Goal: Information Seeking & Learning: Find specific fact

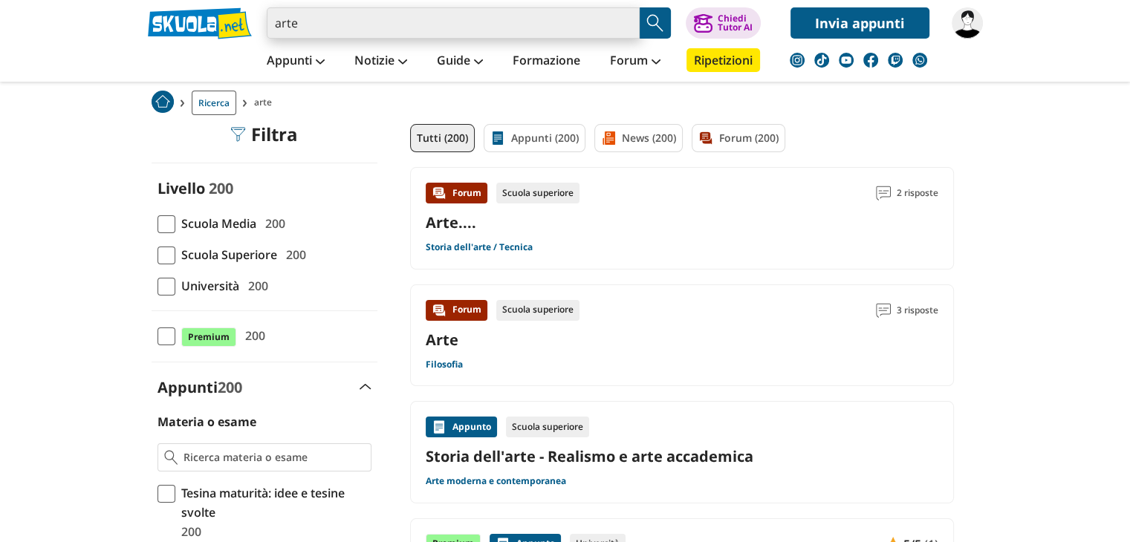
click at [311, 29] on input "arte" at bounding box center [453, 22] width 373 height 31
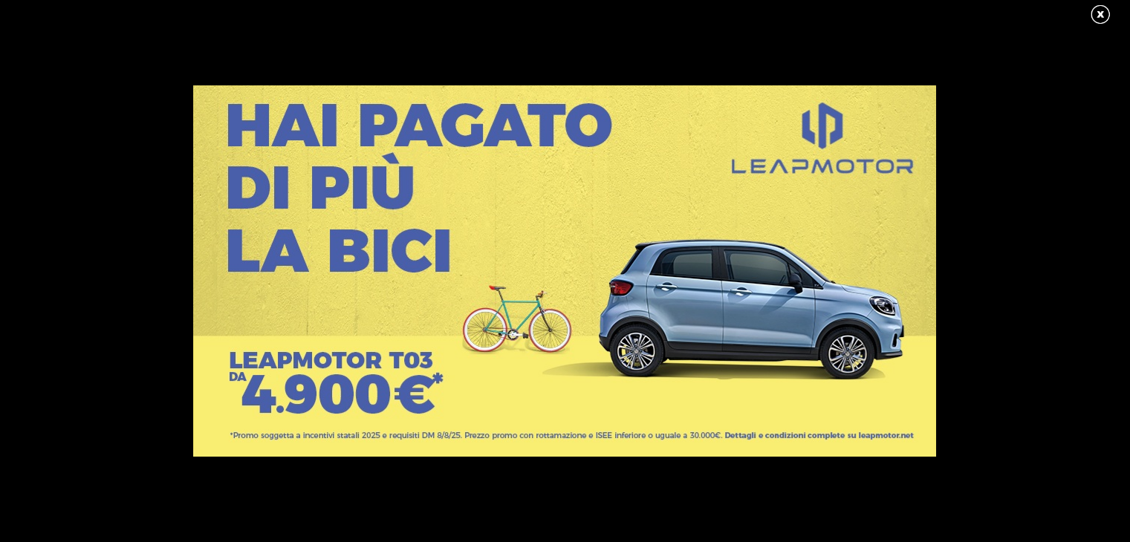
click at [1100, 8] on link at bounding box center [1107, 15] width 37 height 22
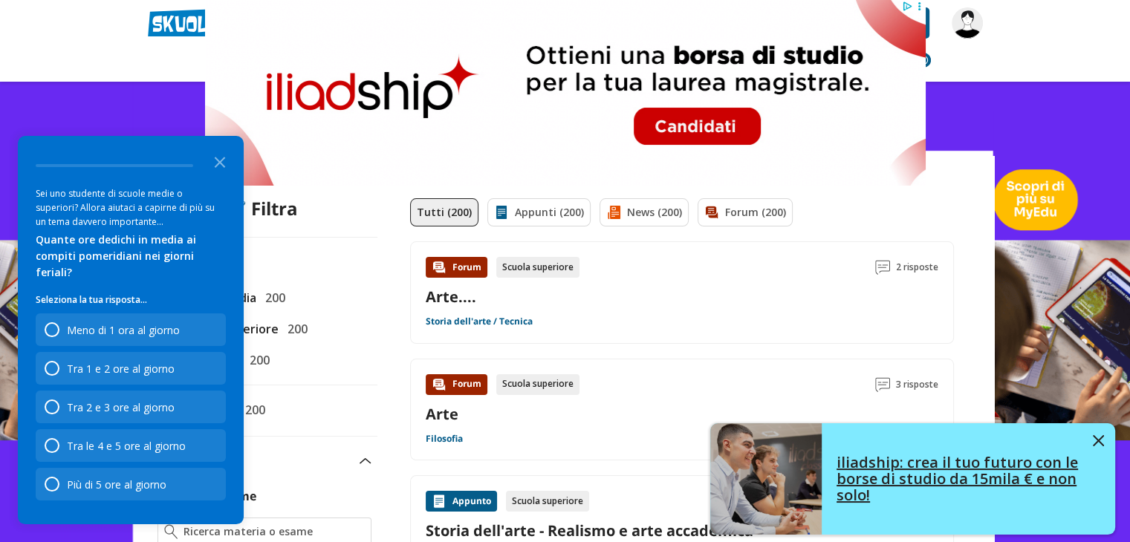
click at [1098, 439] on img at bounding box center [1098, 440] width 11 height 11
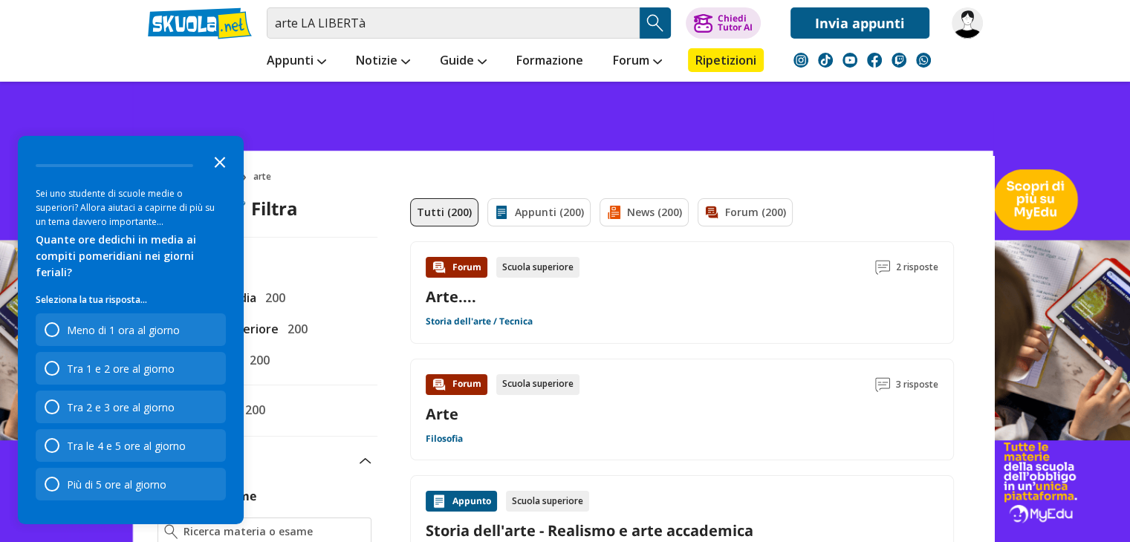
click at [223, 176] on icon "Close the survey" at bounding box center [220, 161] width 30 height 30
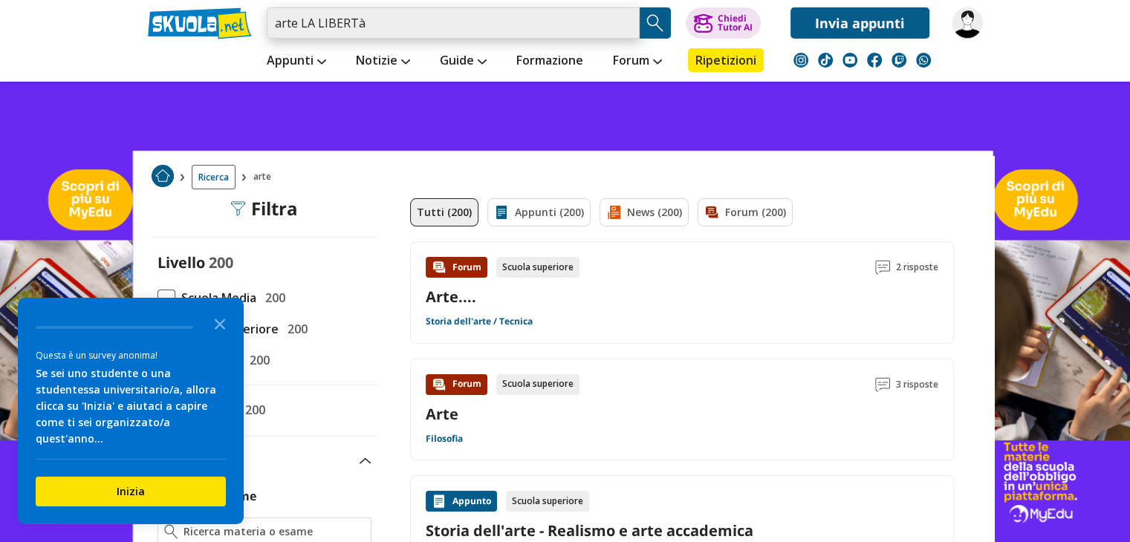
click at [378, 16] on input "arte LA LIBERTà" at bounding box center [453, 22] width 373 height 31
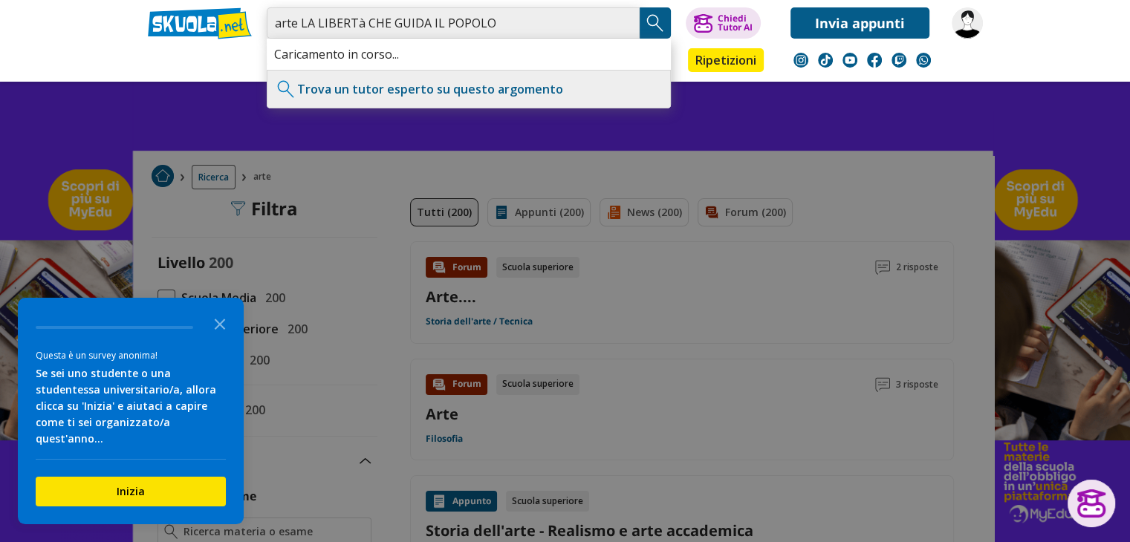
type input "arte LA LIBERTà CHE GUIDA IL POPOLO"
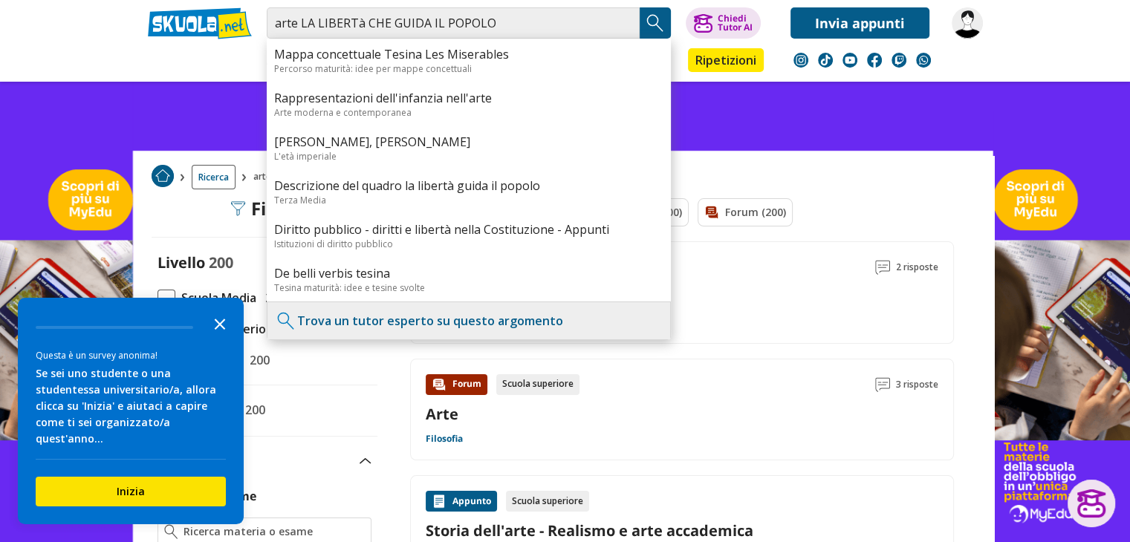
click at [217, 330] on polygon "Close the survey" at bounding box center [220, 324] width 11 height 11
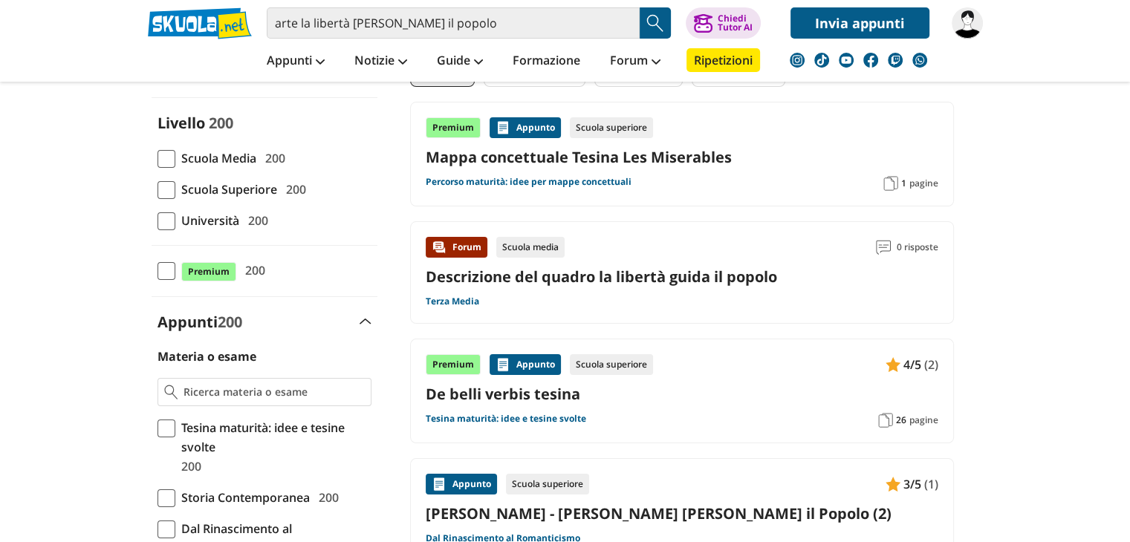
scroll to position [149, 0]
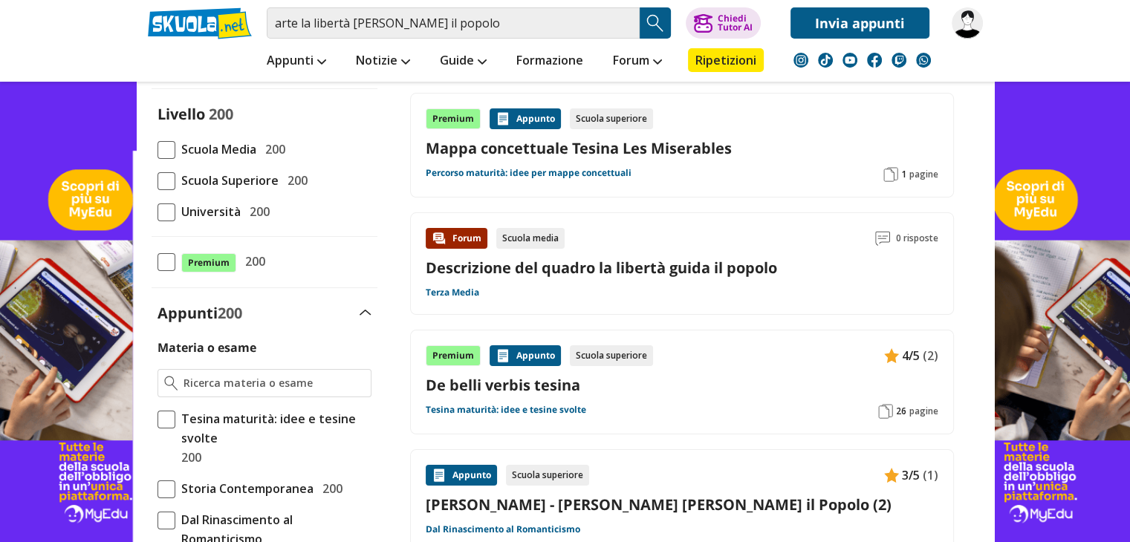
click at [620, 270] on link "Descrizione del quadro la libertà guida il popolo" at bounding box center [601, 268] width 351 height 20
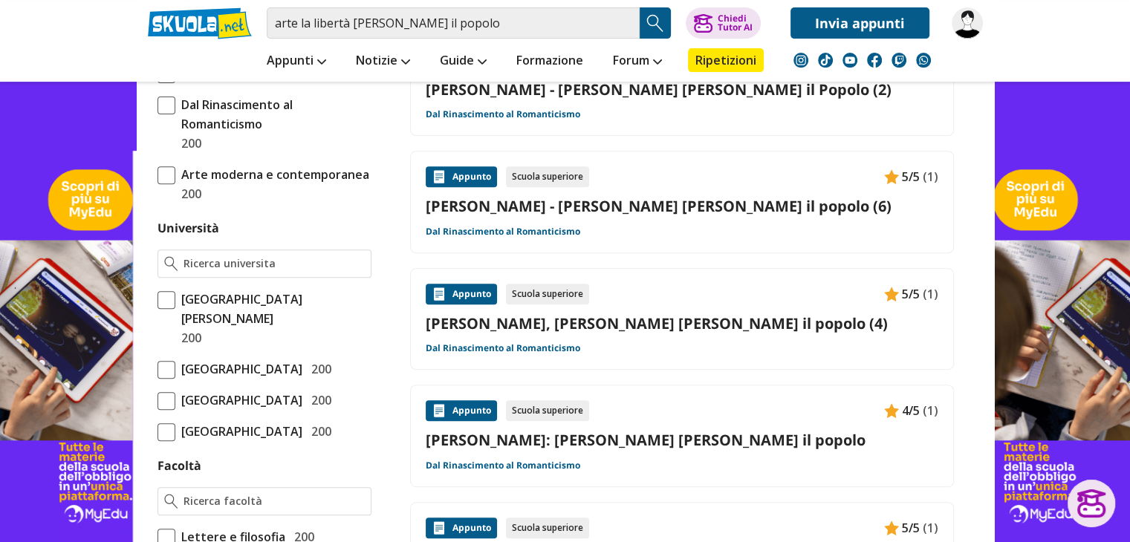
scroll to position [594, 0]
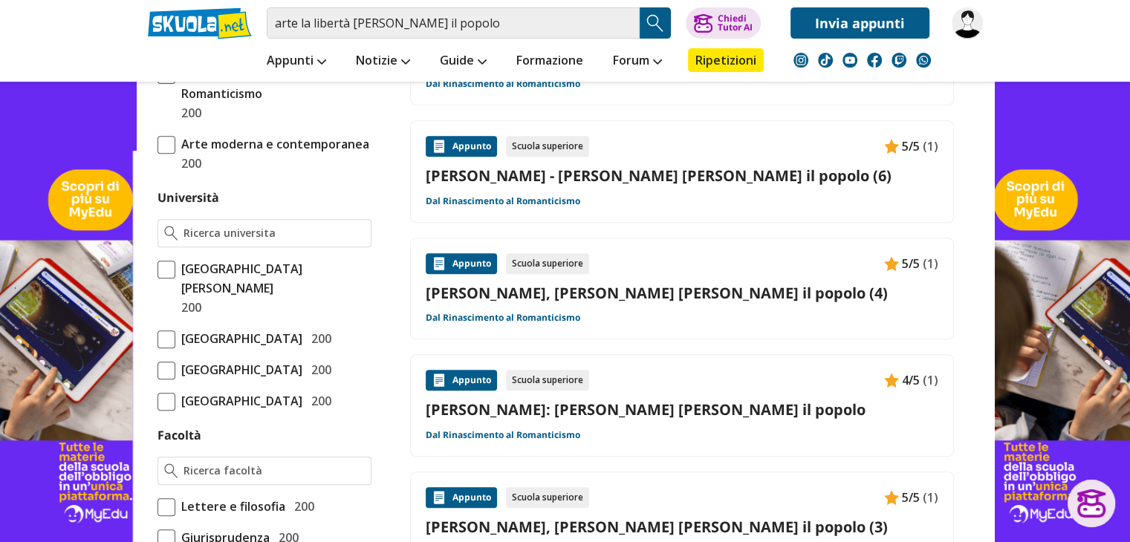
click at [636, 297] on link "[PERSON_NAME], [PERSON_NAME] [PERSON_NAME] il popolo (4)" at bounding box center [682, 293] width 513 height 20
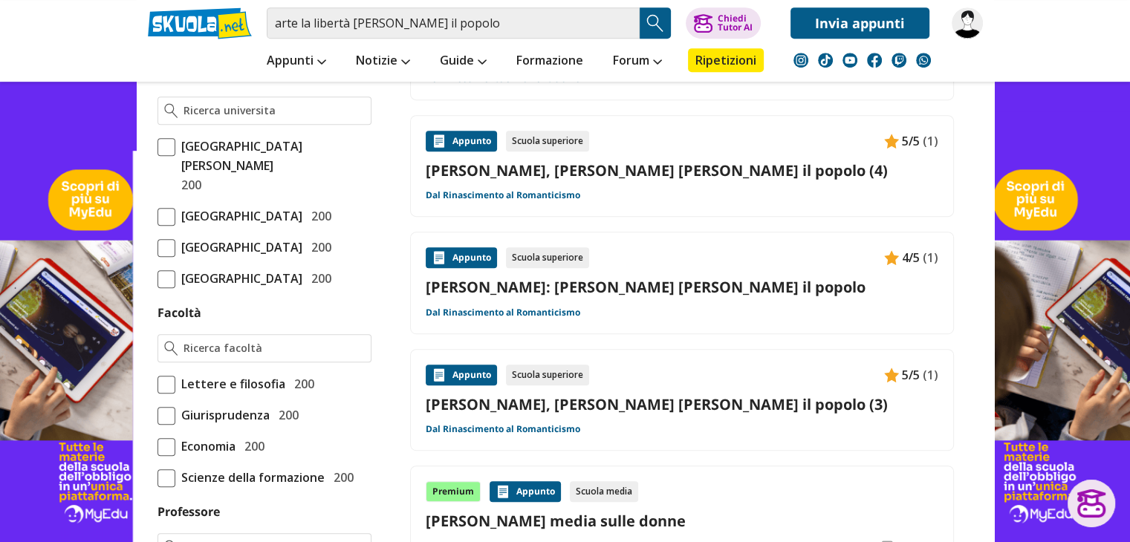
scroll to position [743, 0]
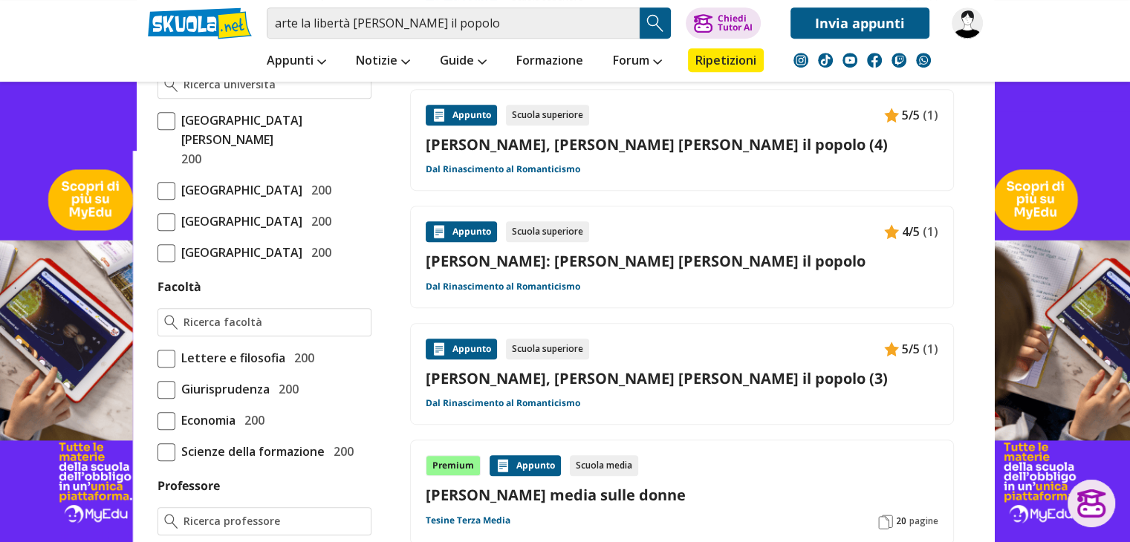
click at [693, 378] on link "[PERSON_NAME], [PERSON_NAME] [PERSON_NAME] il popolo (3)" at bounding box center [682, 379] width 513 height 20
